Goal: Use online tool/utility: Utilize a website feature to perform a specific function

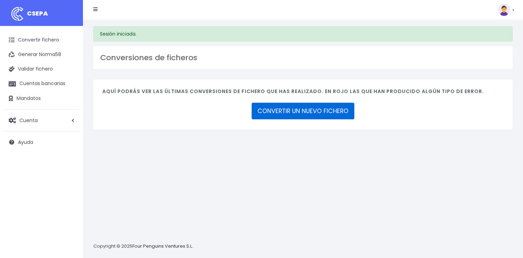
click at [300, 110] on link "CONVERTIR UN NUEVO FICHERO" at bounding box center [303, 111] width 103 height 17
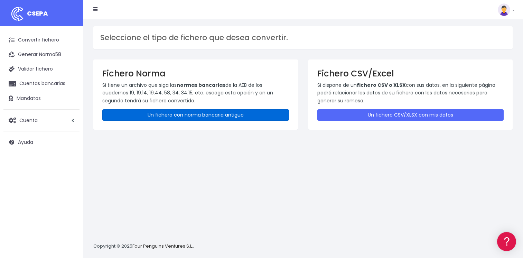
click at [171, 113] on link "Un fichero con norma bancaria antiguo" at bounding box center [195, 114] width 187 height 11
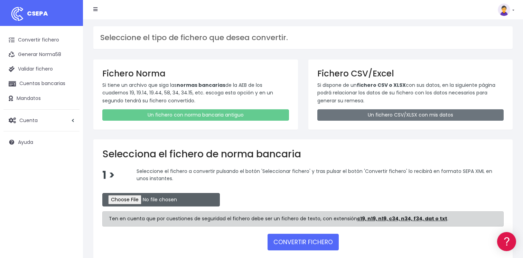
click at [131, 198] on input "file" at bounding box center [160, 199] width 117 height 13
type input "C:\fakepath\CSB34RPT02425_1247.TXT"
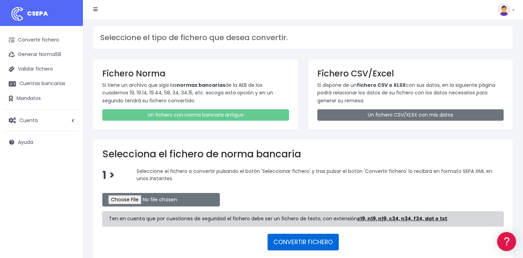
click at [301, 241] on button "CONVERTIR FICHERO" at bounding box center [302, 242] width 71 height 17
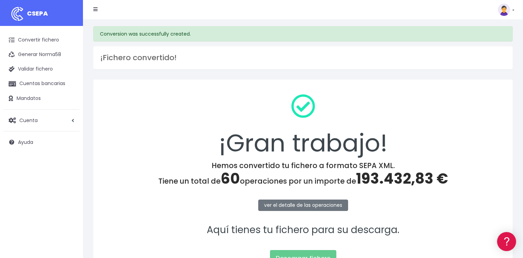
scroll to position [72, 0]
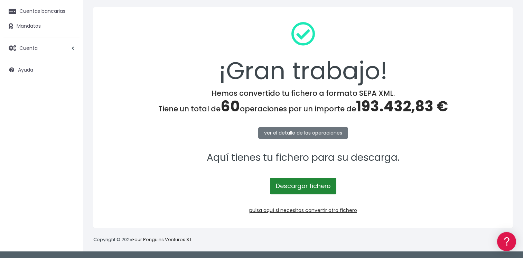
click at [299, 186] on link "Descargar fichero" at bounding box center [303, 186] width 66 height 17
